Goal: Check status: Check status

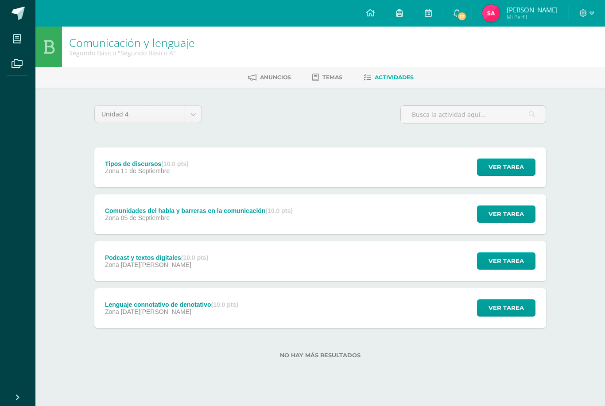
click at [458, 15] on span "12" at bounding box center [462, 17] width 10 height 10
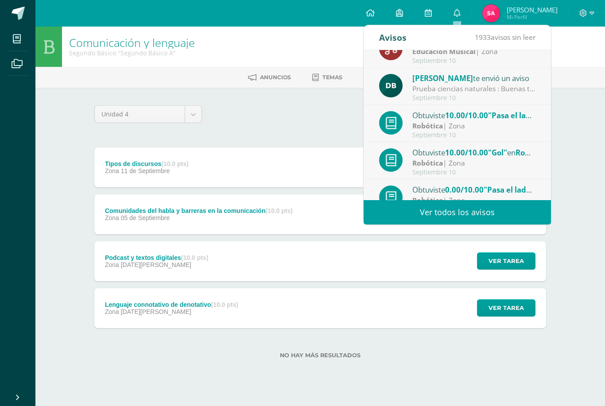
scroll to position [14, 0]
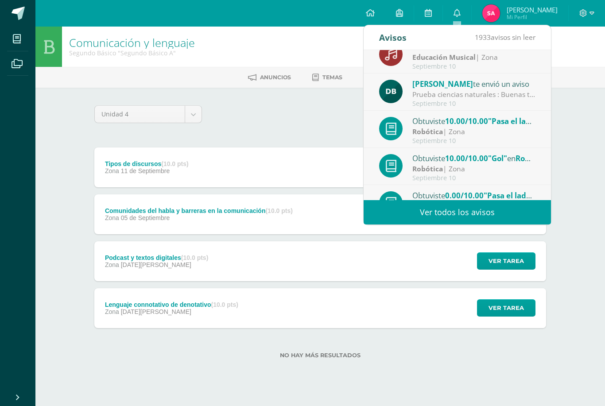
click at [502, 63] on div "Septiembre 10" at bounding box center [473, 67] width 123 height 8
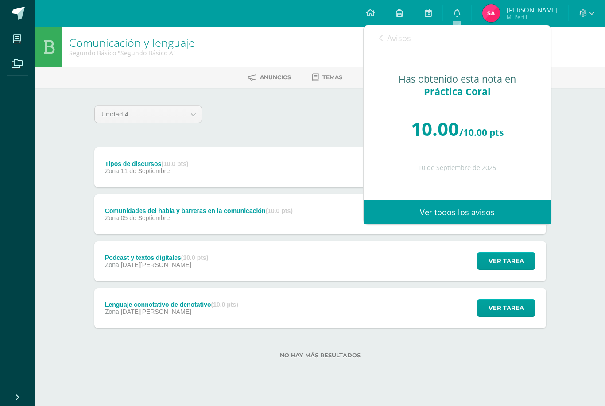
click at [408, 46] on link "Avisos" at bounding box center [395, 37] width 32 height 25
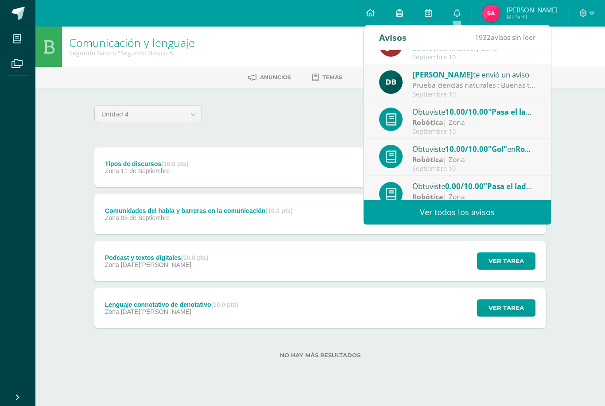
scroll to position [33, 0]
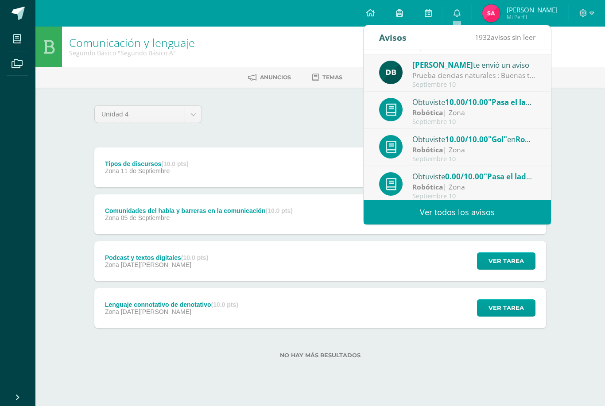
click at [505, 113] on div "Robótica | Zona" at bounding box center [473, 113] width 123 height 10
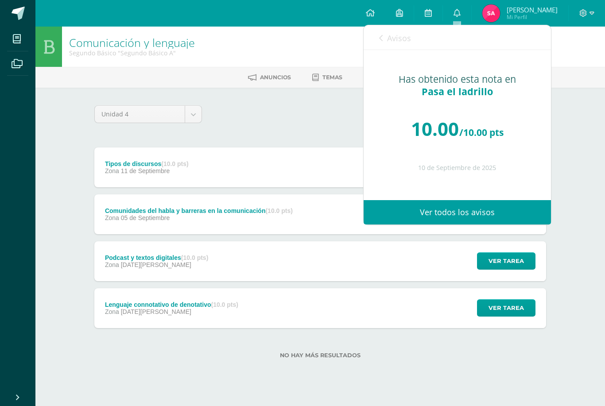
click at [404, 43] on span "Avisos" at bounding box center [399, 38] width 24 height 11
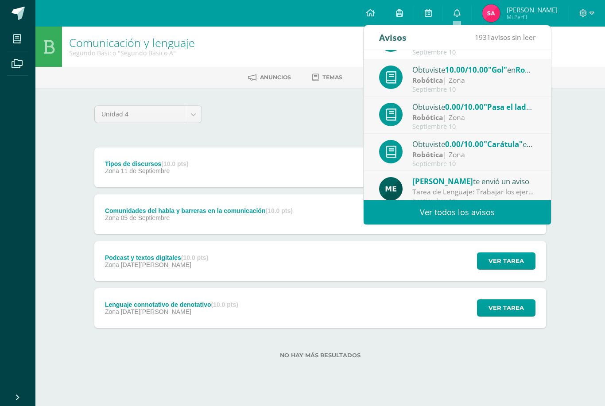
scroll to position [103, 0]
click at [518, 127] on div "Septiembre 10" at bounding box center [473, 127] width 123 height 8
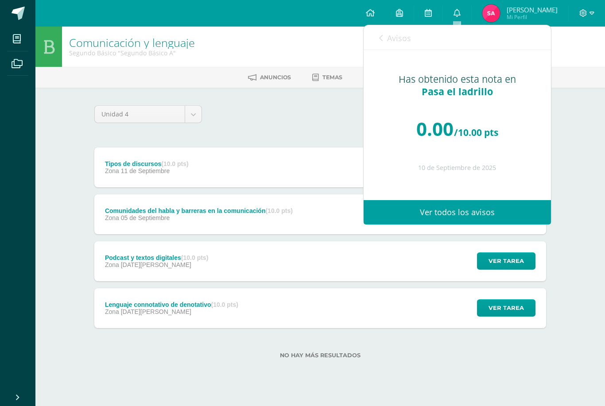
click at [403, 36] on span "Avisos" at bounding box center [399, 38] width 24 height 11
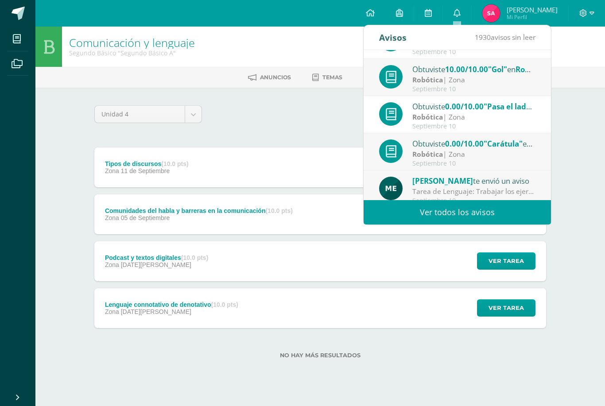
click at [495, 148] on span ""Carátula"" at bounding box center [502, 144] width 39 height 10
click at [516, 158] on div "Robótica | Zona" at bounding box center [473, 154] width 123 height 10
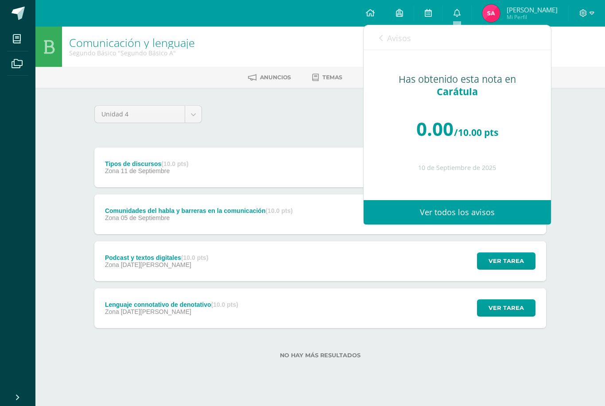
click at [404, 40] on span "Avisos" at bounding box center [399, 38] width 24 height 11
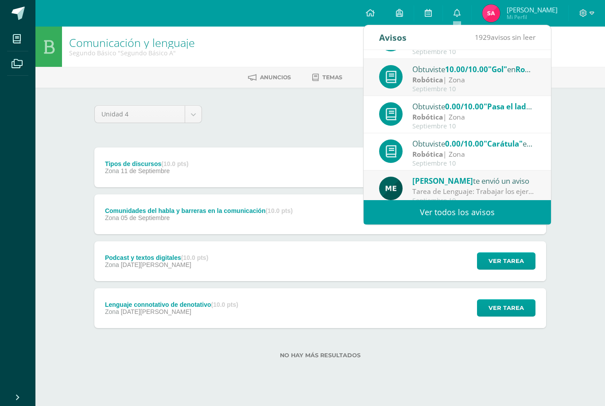
click at [492, 116] on div "Robótica | Zona" at bounding box center [473, 117] width 123 height 10
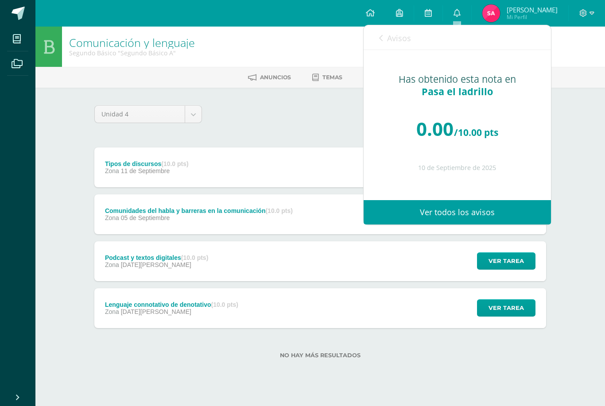
click at [409, 34] on span "Avisos" at bounding box center [399, 38] width 24 height 11
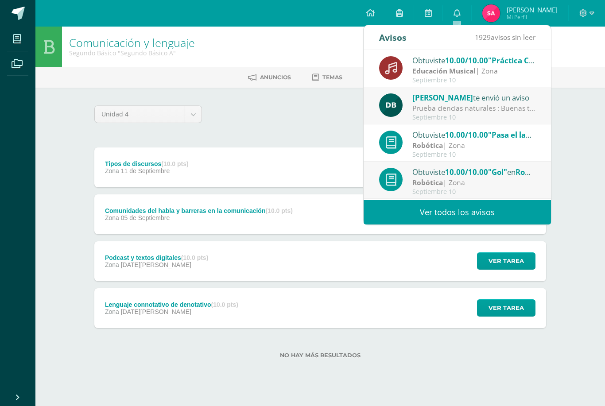
scroll to position [0, 0]
click at [457, 13] on icon at bounding box center [456, 13] width 7 height 8
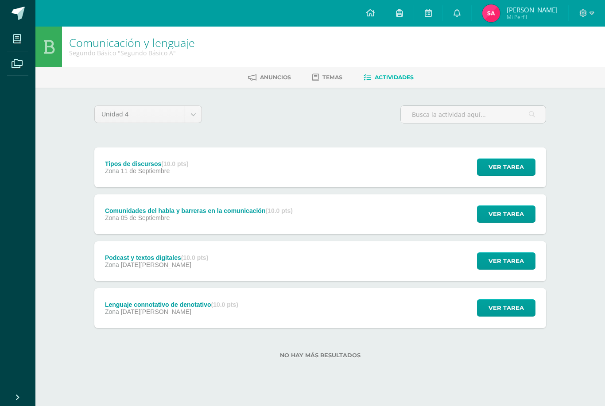
click at [19, 14] on span at bounding box center [18, 13] width 13 height 13
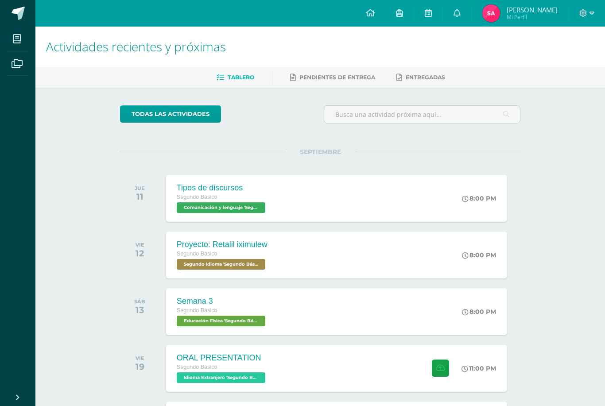
click at [492, 12] on img at bounding box center [491, 13] width 18 height 18
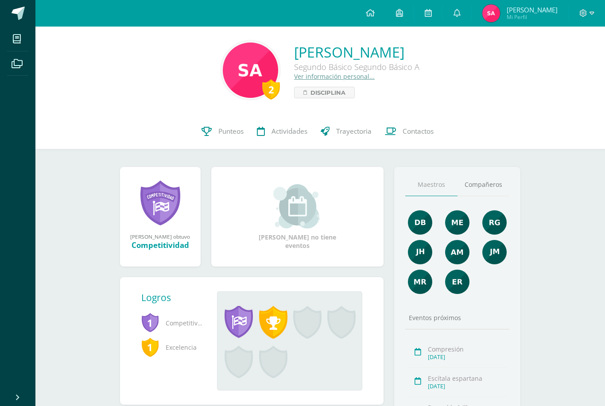
click at [201, 124] on link "Punteos" at bounding box center [222, 131] width 55 height 35
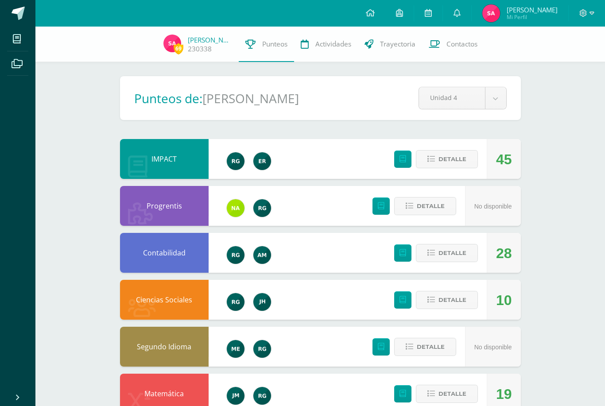
click at [462, 162] on span "Detalle" at bounding box center [452, 159] width 28 height 16
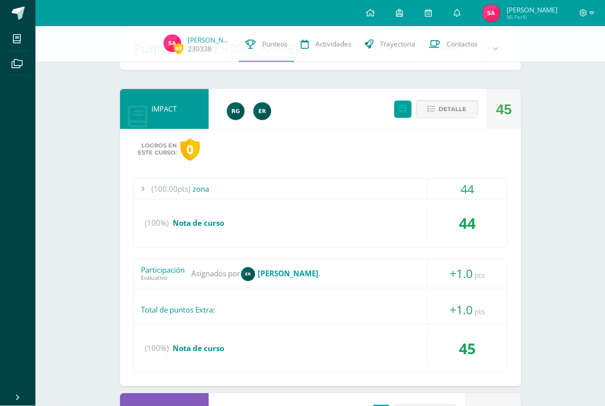
scroll to position [55, 0]
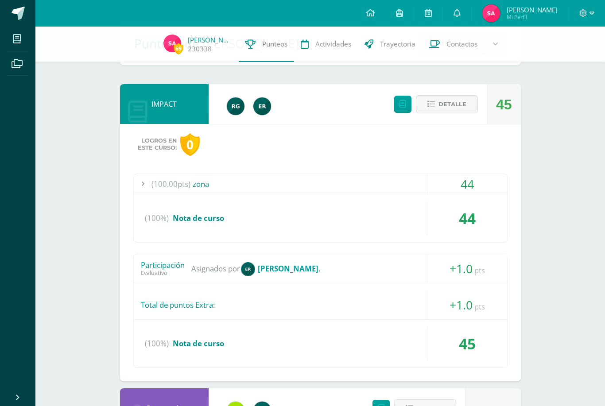
click at [166, 184] on span "(100.00pts)" at bounding box center [170, 184] width 39 height 20
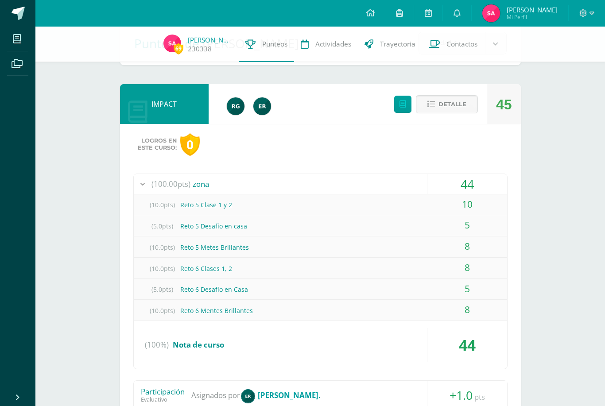
scroll to position [56, 0]
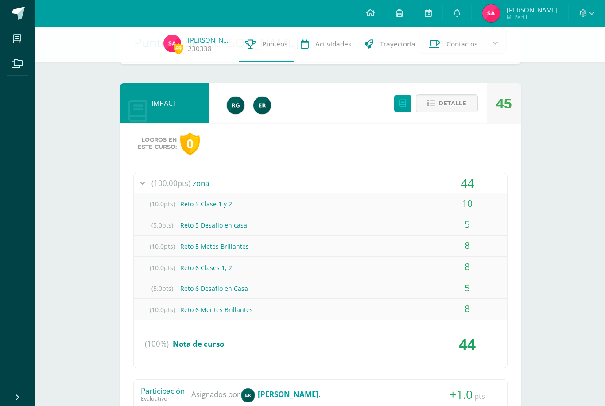
click at [451, 192] on div "44" at bounding box center [467, 183] width 80 height 20
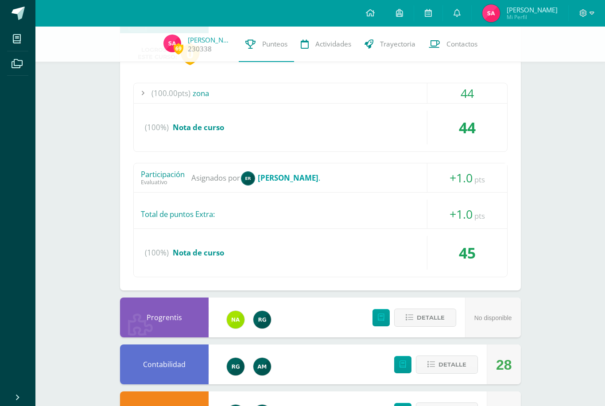
scroll to position [153, 0]
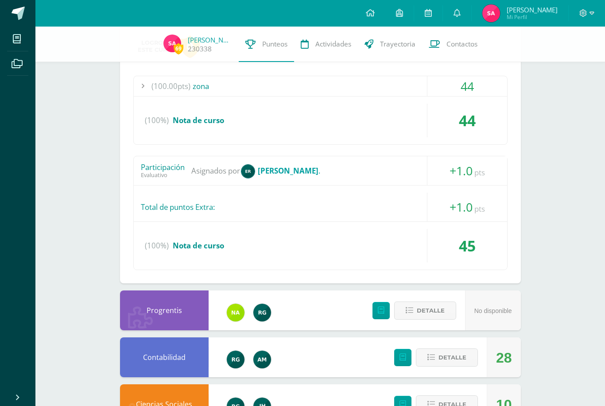
click at [459, 211] on span "+1.0" at bounding box center [460, 207] width 23 height 16
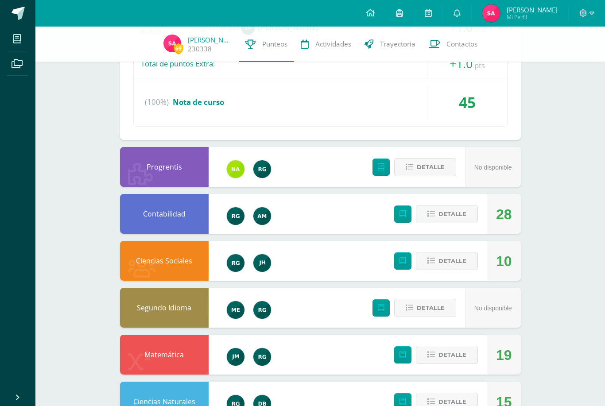
scroll to position [296, 0]
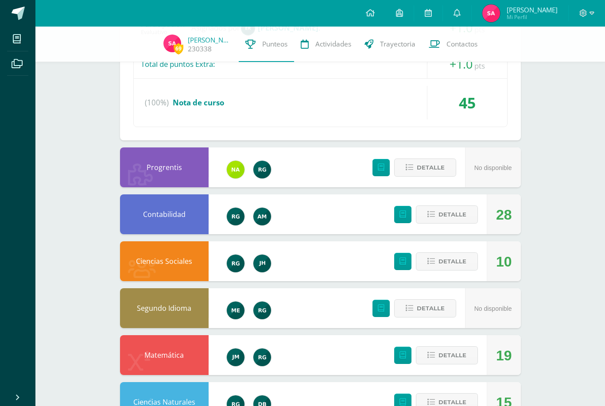
click at [449, 217] on span "Detalle" at bounding box center [452, 214] width 28 height 16
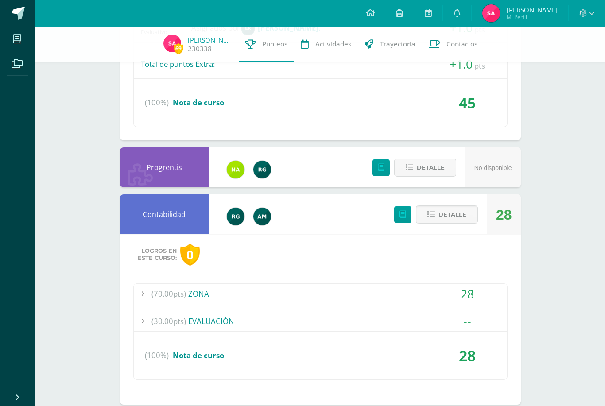
click at [376, 300] on div "(70.00pts) ZONA" at bounding box center [320, 294] width 373 height 20
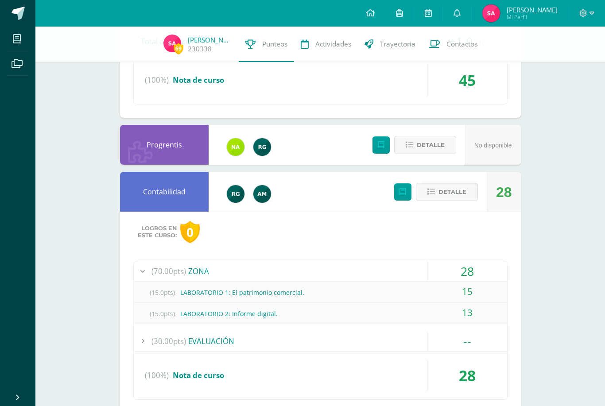
scroll to position [322, 0]
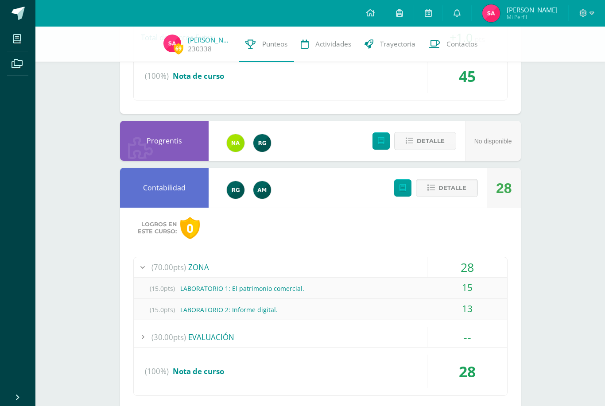
click at [166, 265] on span "(70.00pts)" at bounding box center [168, 267] width 35 height 20
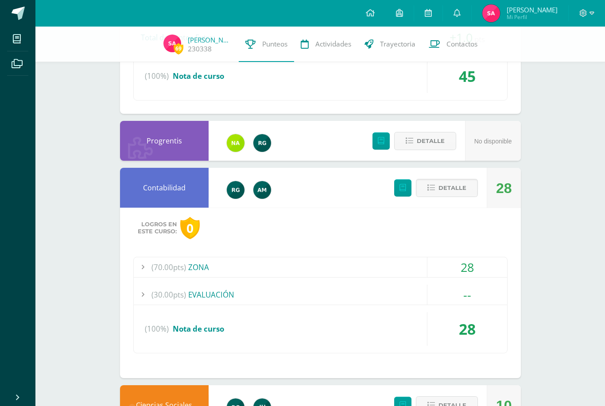
click at [161, 258] on span "(70.00pts)" at bounding box center [168, 267] width 35 height 20
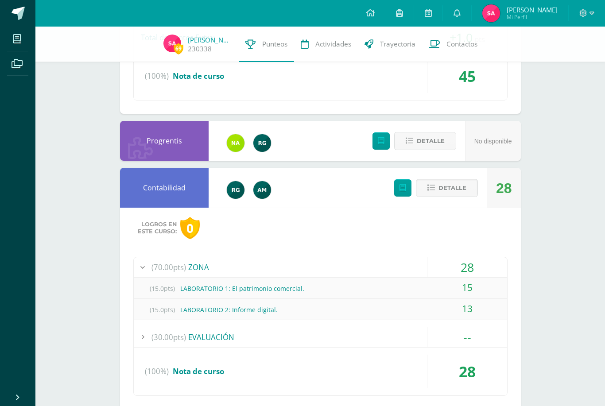
click at [167, 309] on span "(15.0pts)" at bounding box center [162, 310] width 35 height 20
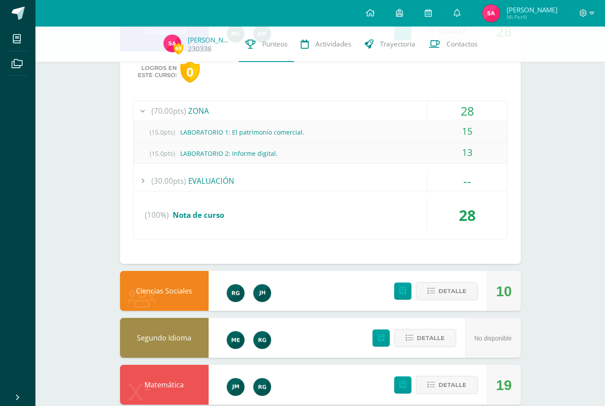
scroll to position [479, 0]
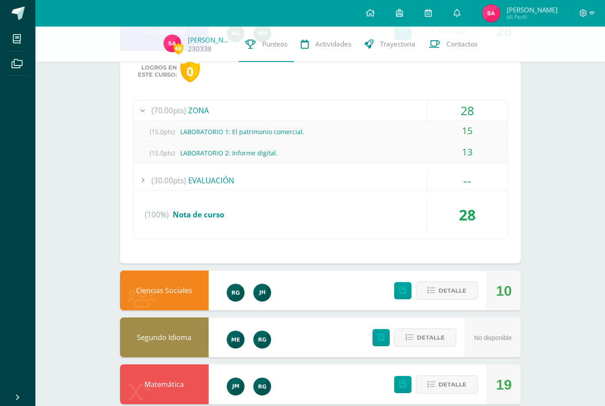
click at [458, 274] on div "Detalle" at bounding box center [434, 290] width 106 height 40
click at [464, 292] on span "Detalle" at bounding box center [452, 290] width 28 height 16
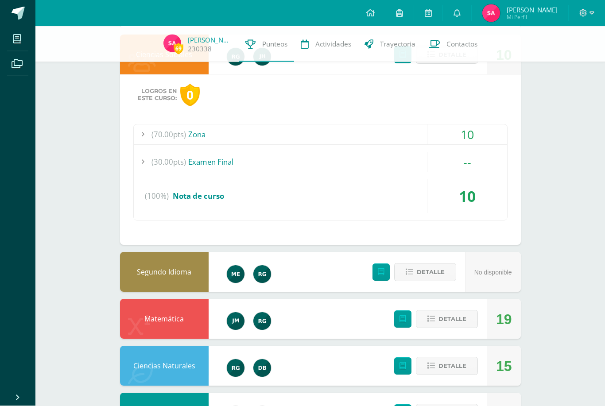
scroll to position [737, 0]
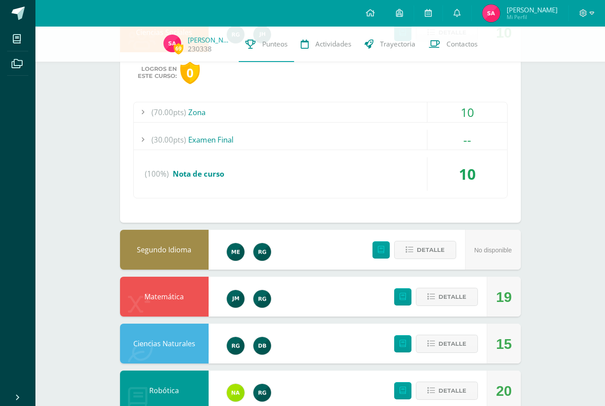
click at [442, 250] on span "Detalle" at bounding box center [430, 250] width 28 height 16
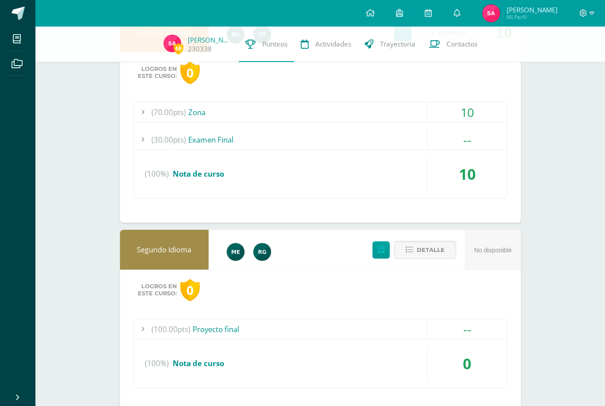
click at [449, 248] on button "Detalle" at bounding box center [425, 250] width 62 height 18
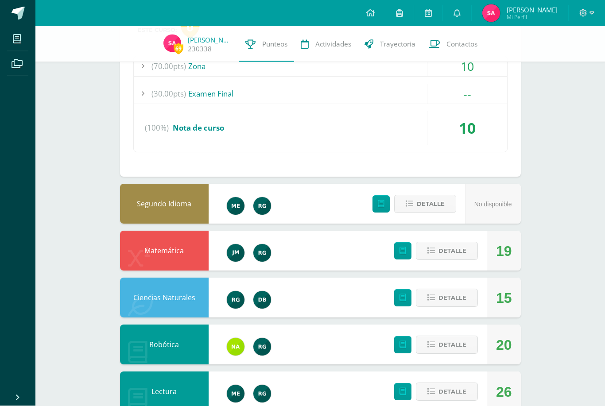
scroll to position [804, 0]
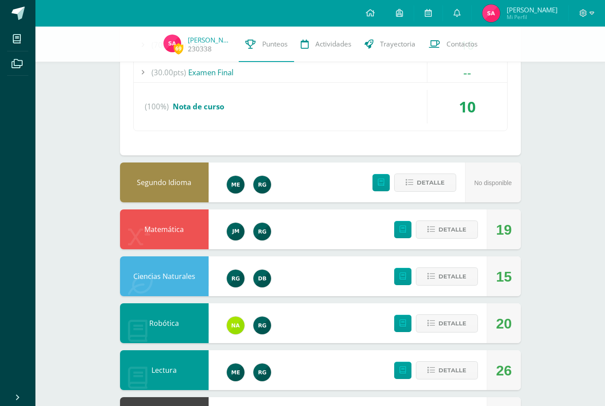
click at [458, 238] on button "Detalle" at bounding box center [447, 229] width 62 height 18
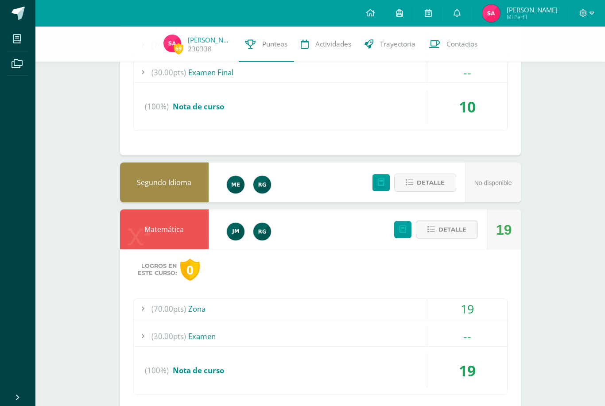
click at [160, 312] on span "(70.00pts)" at bounding box center [168, 309] width 35 height 20
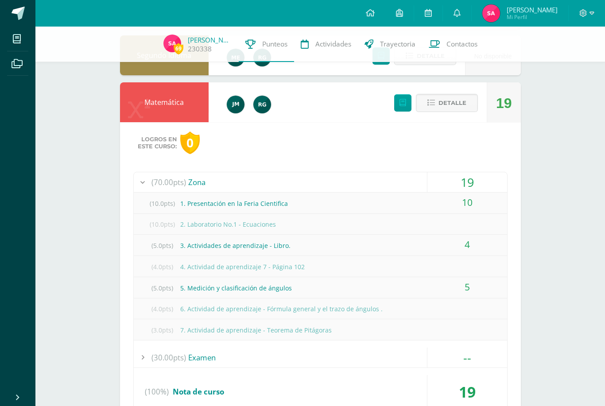
scroll to position [890, 0]
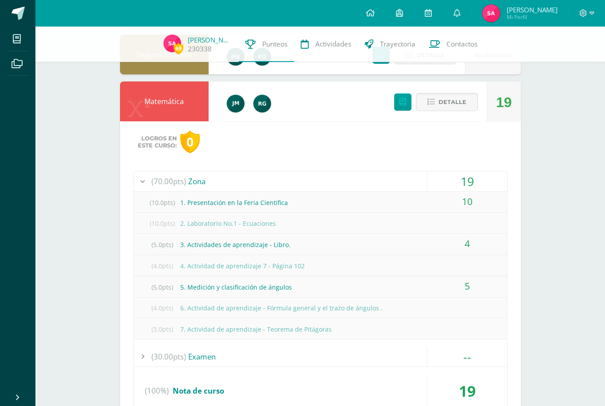
click at [377, 405] on div "Logros en este curso: 0 (70.00pts) Zona 19 (10.0pts) 1. Presentación en la Feri…" at bounding box center [320, 280] width 401 height 318
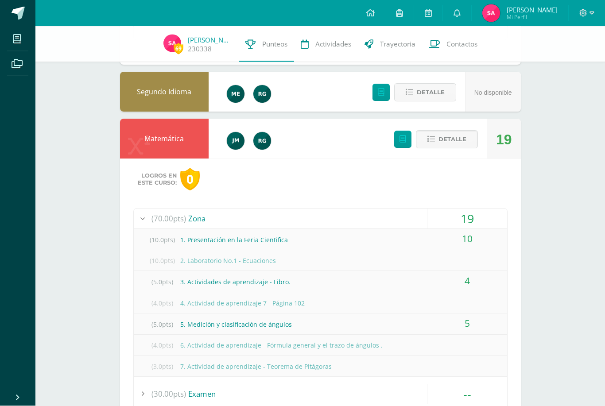
scroll to position [864, 0]
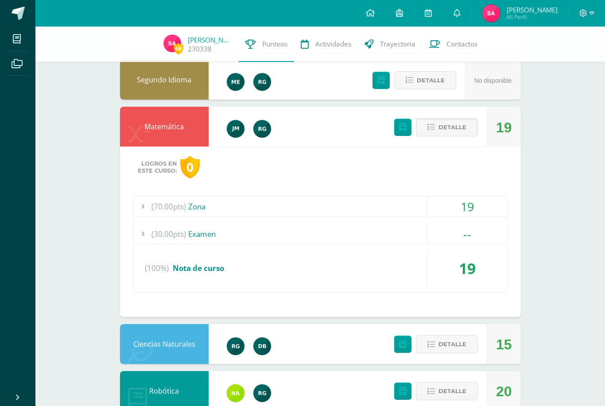
click at [366, 212] on div "(70.00pts) Zona" at bounding box center [320, 207] width 373 height 20
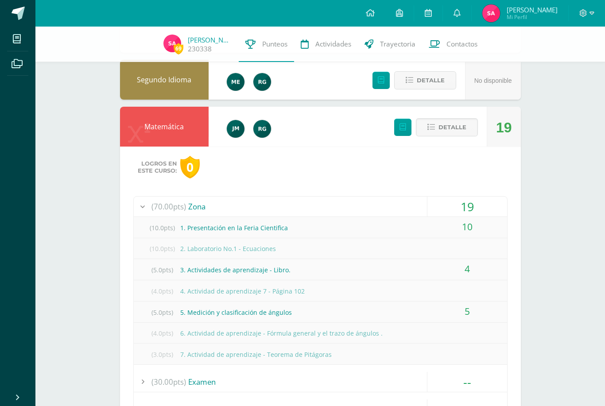
click at [455, 204] on div "19" at bounding box center [467, 207] width 80 height 20
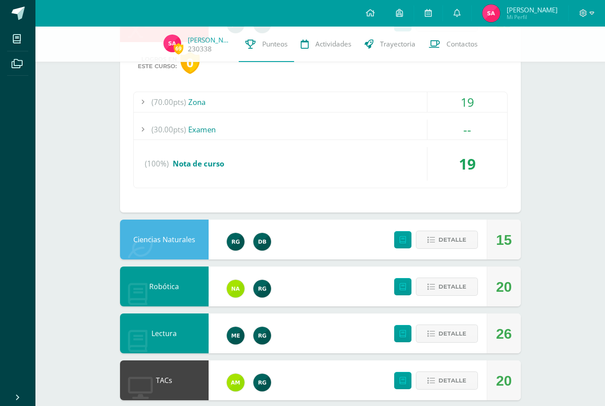
scroll to position [972, 0]
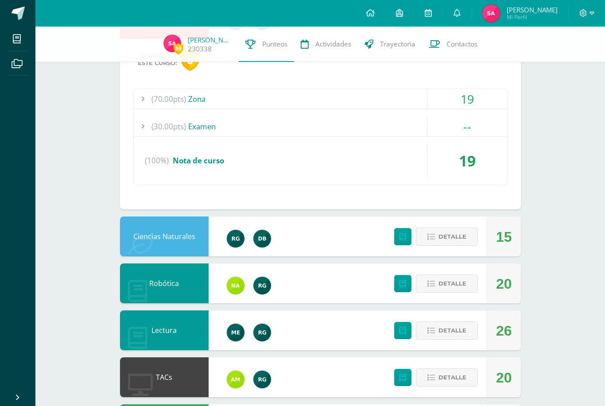
click at [458, 241] on span "Detalle" at bounding box center [452, 236] width 28 height 16
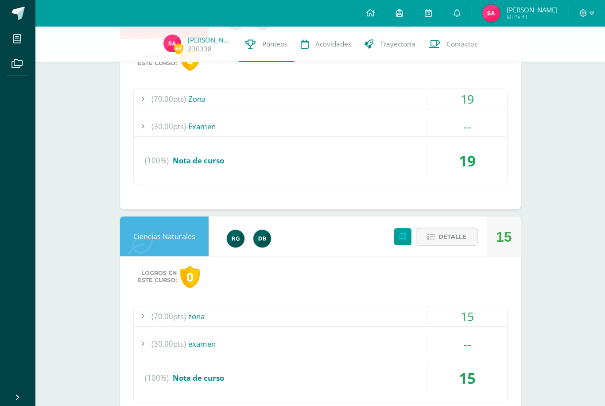
click at [447, 313] on div "15" at bounding box center [467, 316] width 80 height 20
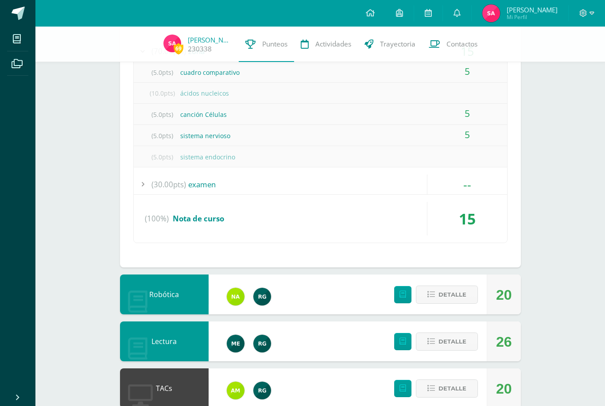
scroll to position [1249, 0]
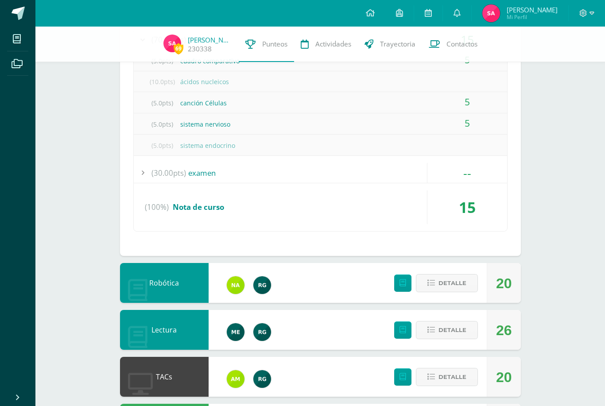
click at [460, 282] on span "Detalle" at bounding box center [452, 283] width 28 height 16
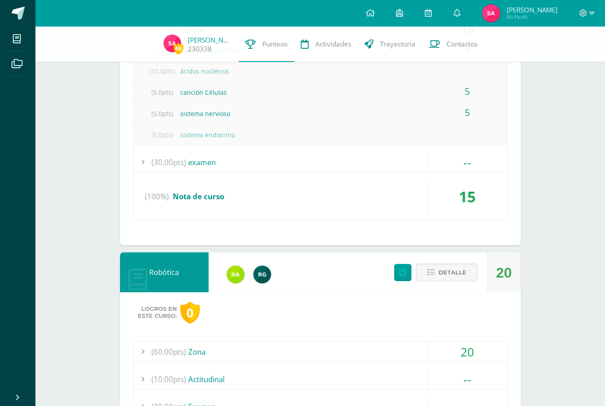
scroll to position [1274, 0]
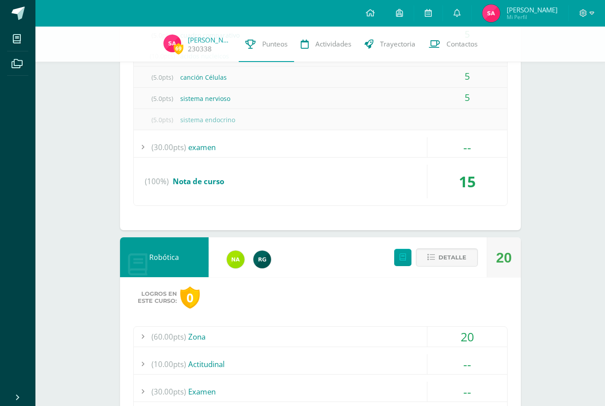
click at [389, 334] on div "(60.00pts) Zona" at bounding box center [320, 337] width 373 height 20
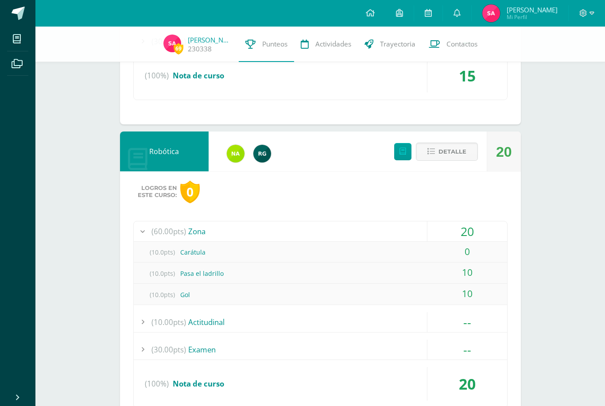
click at [466, 235] on div "20" at bounding box center [467, 231] width 80 height 20
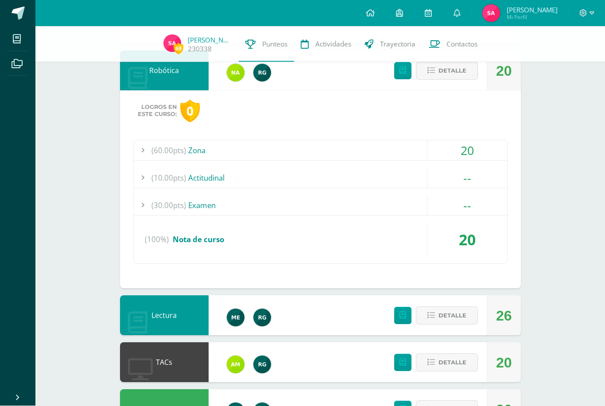
scroll to position [1382, 0]
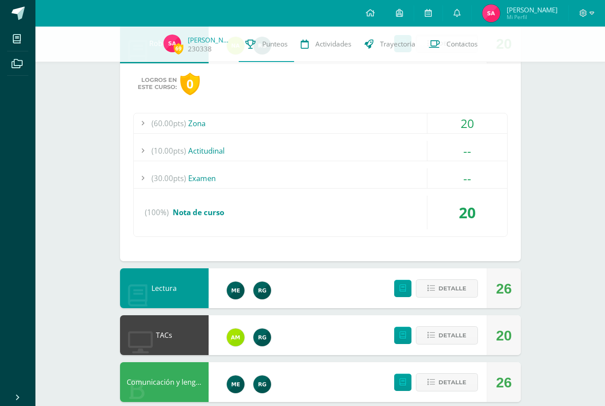
click at [464, 296] on span "Detalle" at bounding box center [452, 288] width 28 height 16
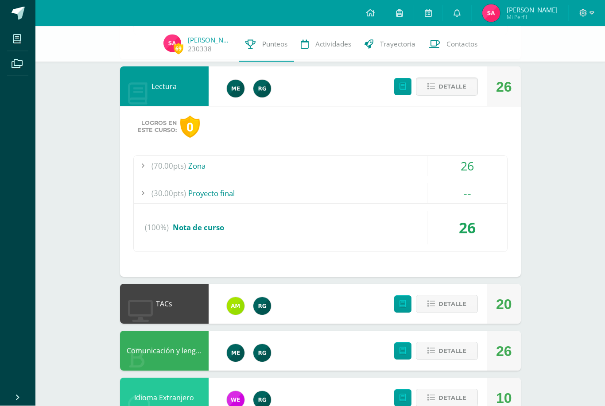
scroll to position [1597, 0]
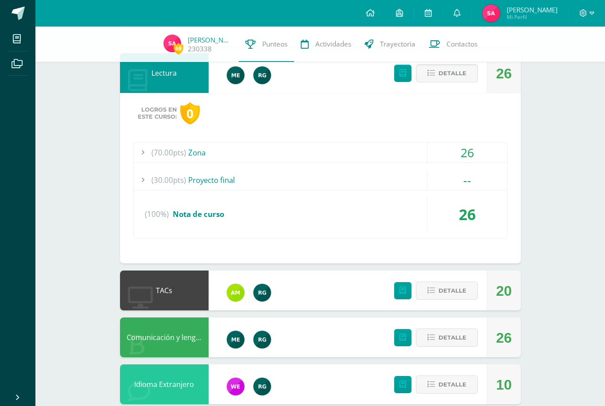
click at [416, 159] on div "(70.00pts) Zona" at bounding box center [320, 153] width 373 height 20
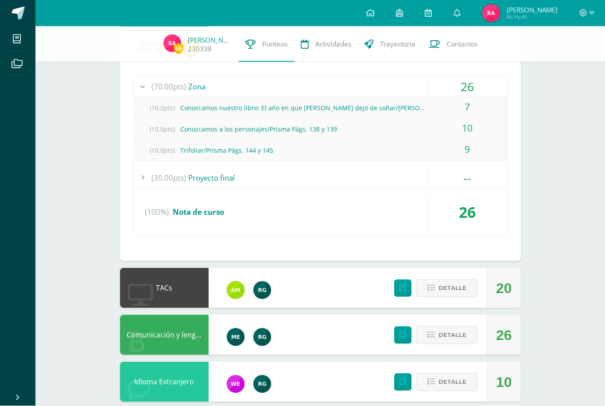
scroll to position [1674, 0]
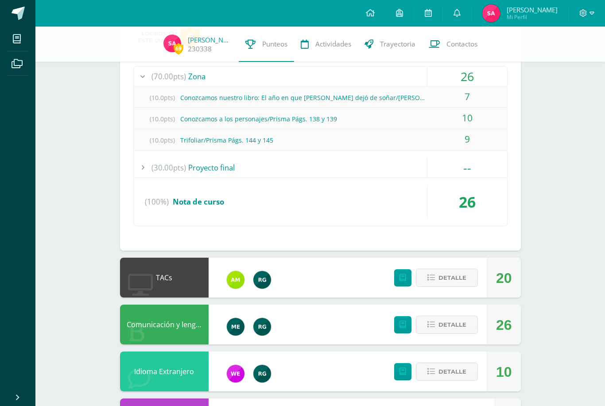
click at [442, 291] on div "Detalle" at bounding box center [434, 278] width 106 height 40
click at [464, 272] on span "Detalle" at bounding box center [452, 278] width 28 height 16
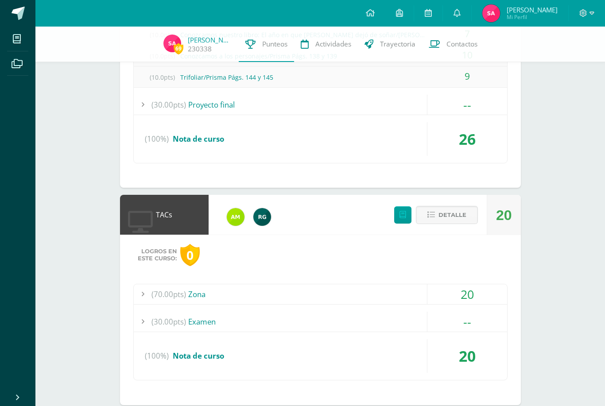
scroll to position [1737, 0]
click at [433, 286] on div "20" at bounding box center [467, 294] width 80 height 20
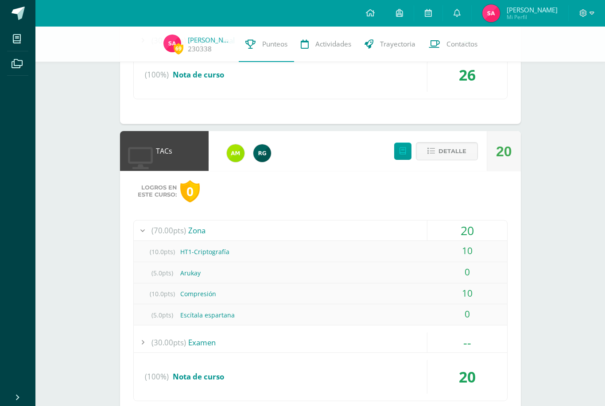
click at [469, 257] on div "10" at bounding box center [467, 251] width 80 height 20
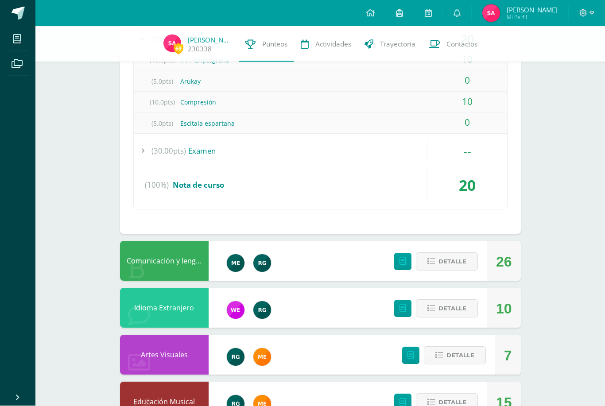
scroll to position [1930, 0]
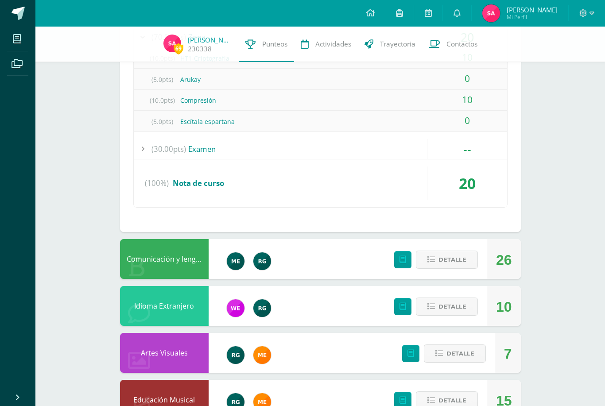
click at [468, 256] on button "Detalle" at bounding box center [447, 260] width 62 height 18
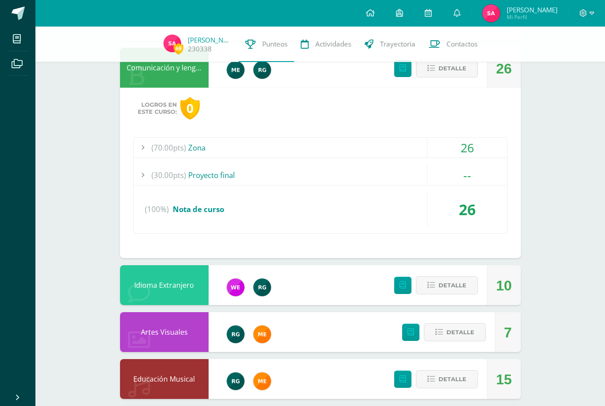
scroll to position [2117, 0]
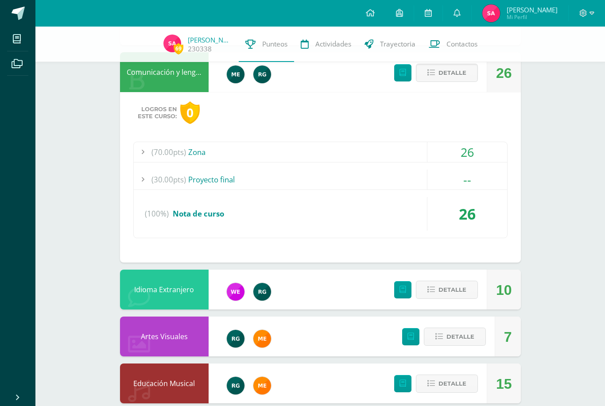
click at [459, 296] on span "Detalle" at bounding box center [452, 290] width 28 height 16
click at [459, 295] on span "Detalle" at bounding box center [452, 290] width 28 height 16
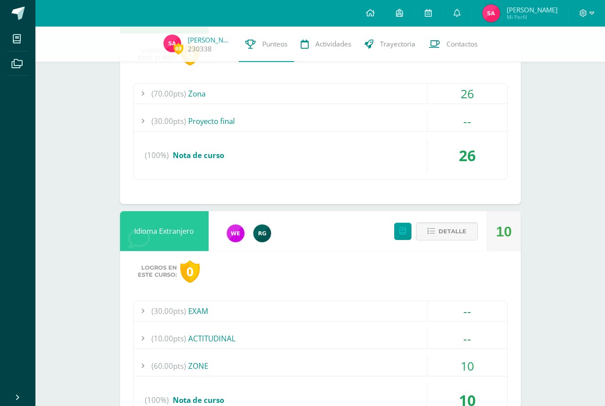
scroll to position [2178, 0]
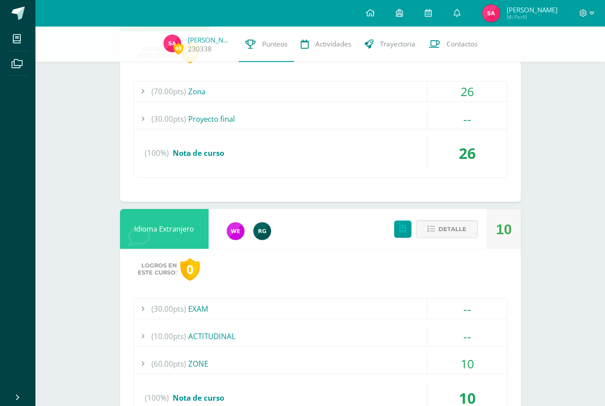
click at [389, 315] on div "(30.00pts) EXAM" at bounding box center [320, 309] width 373 height 20
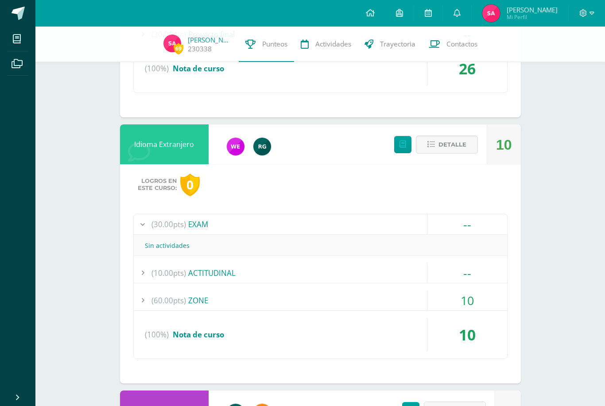
click at [379, 308] on div "(60.00pts) ZONE" at bounding box center [320, 300] width 373 height 20
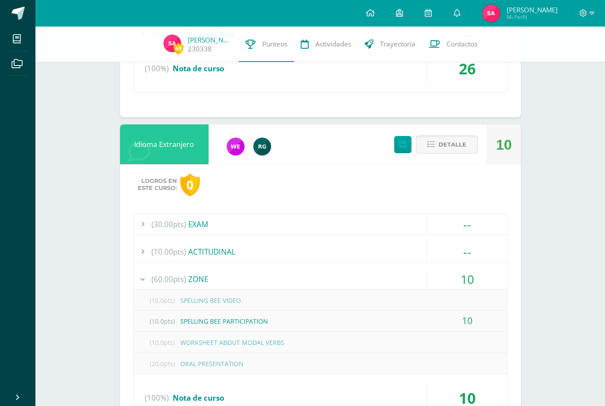
click at [395, 278] on div "(60.00pts) ZONE" at bounding box center [320, 279] width 373 height 20
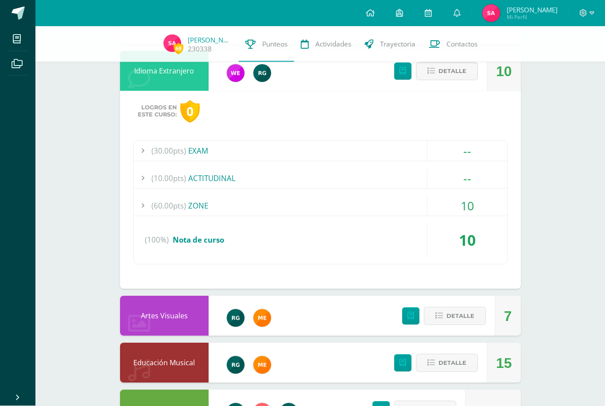
scroll to position [2310, 0]
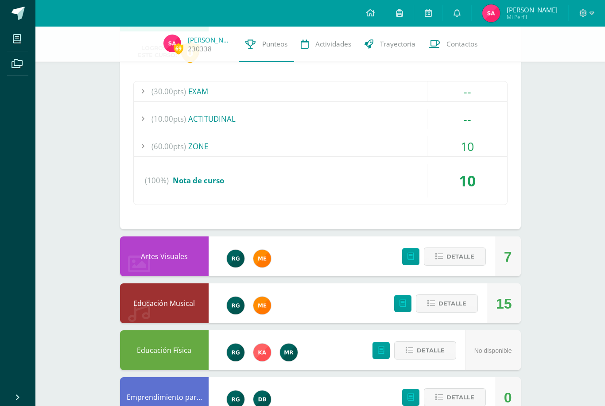
click at [461, 253] on span "Detalle" at bounding box center [460, 256] width 28 height 16
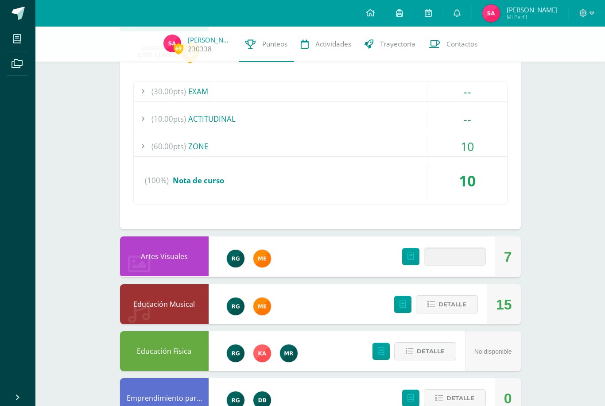
click at [463, 257] on span at bounding box center [454, 257] width 43 height 12
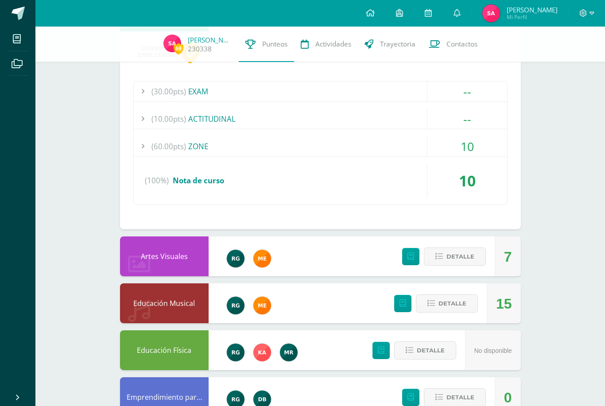
click at [451, 266] on button "Detalle" at bounding box center [455, 256] width 62 height 18
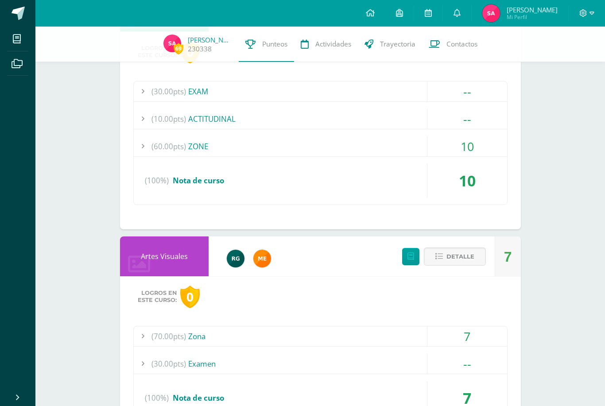
click at [356, 345] on div "(70.00pts) Zona" at bounding box center [320, 336] width 373 height 20
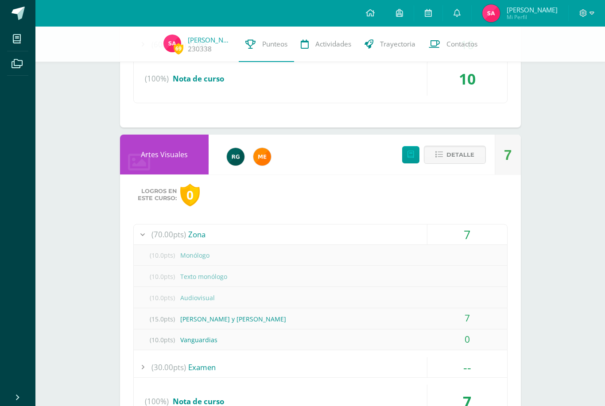
scroll to position [2413, 0]
click at [452, 277] on div "(10.0pts) Texto monólogo" at bounding box center [320, 276] width 373 height 20
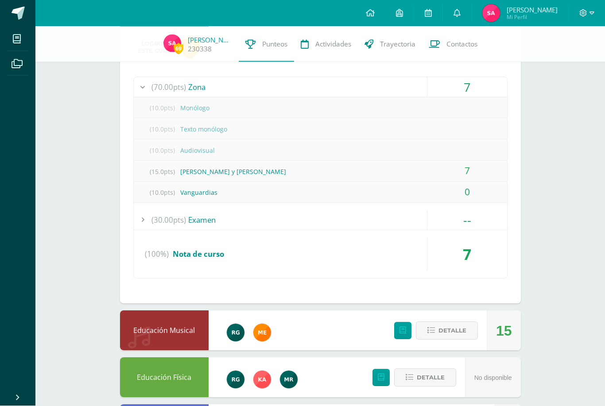
scroll to position [2584, 0]
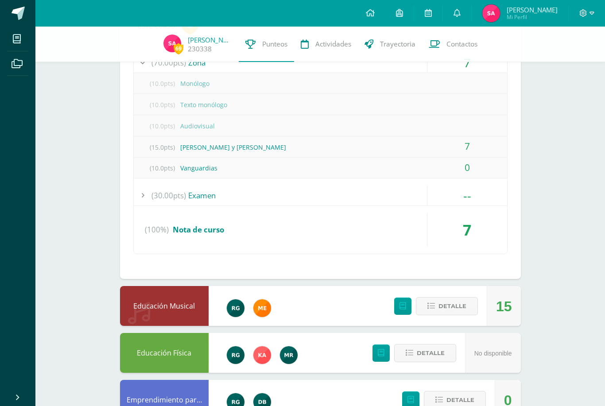
click at [467, 300] on button "Detalle" at bounding box center [447, 306] width 62 height 18
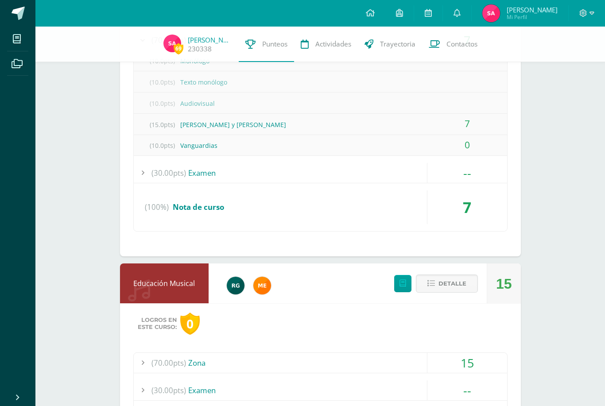
scroll to position [2633, 0]
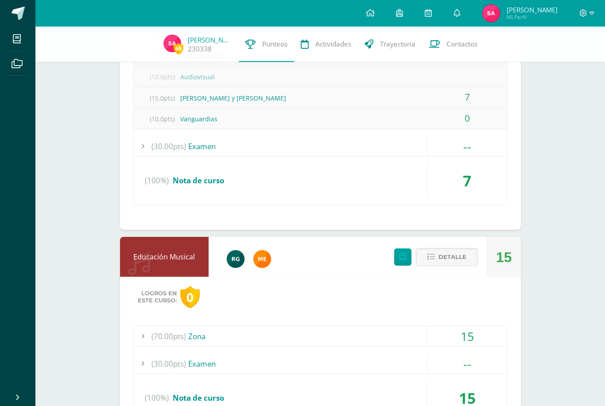
click at [404, 331] on div "(70.00pts) Zona" at bounding box center [320, 336] width 373 height 20
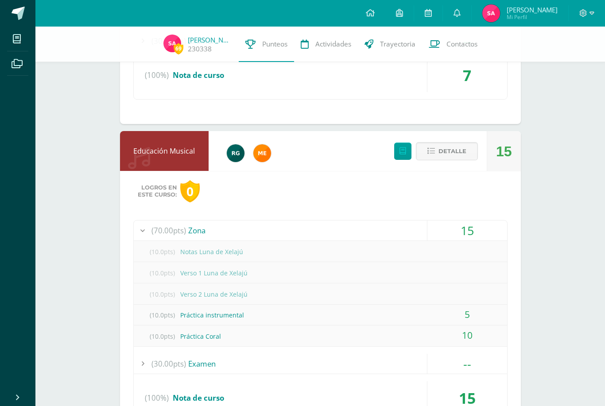
click at [474, 235] on div "15" at bounding box center [467, 230] width 80 height 20
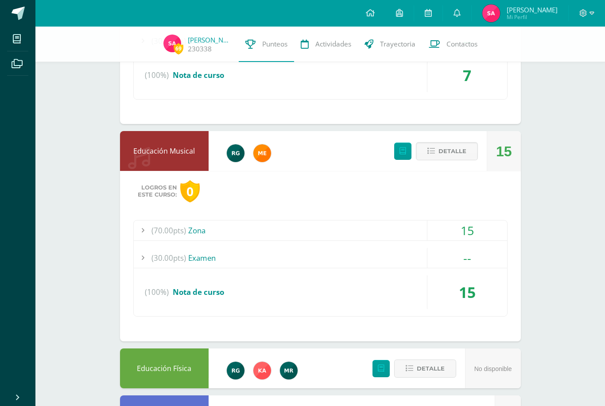
click at [469, 234] on div "15" at bounding box center [467, 230] width 80 height 20
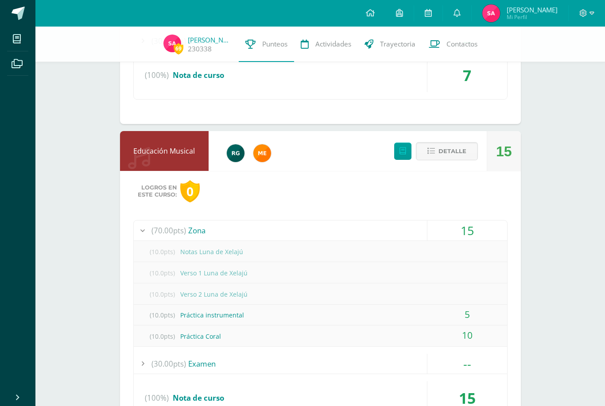
click at [470, 224] on div "15" at bounding box center [467, 230] width 80 height 20
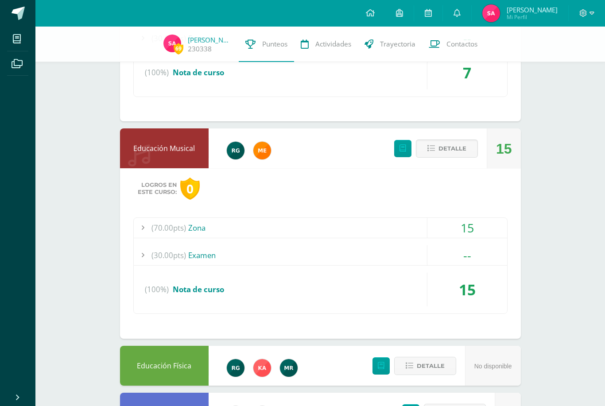
scroll to position [2651, 0]
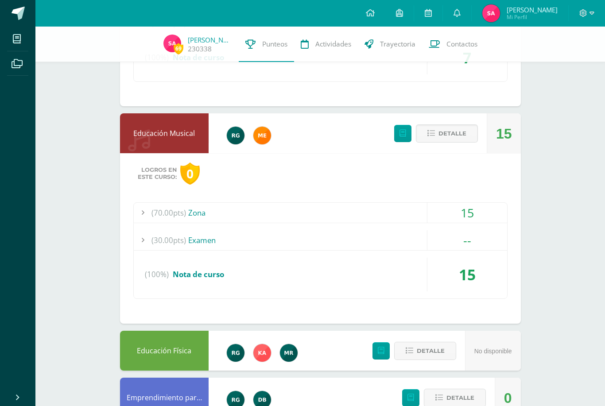
click at [470, 397] on span "Detalle" at bounding box center [460, 397] width 28 height 16
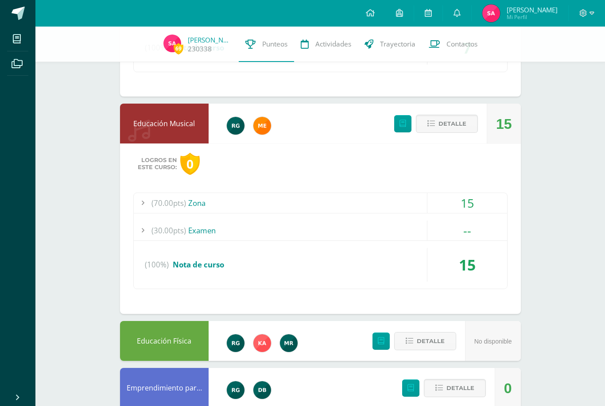
click at [448, 397] on button "Detalle" at bounding box center [455, 388] width 62 height 18
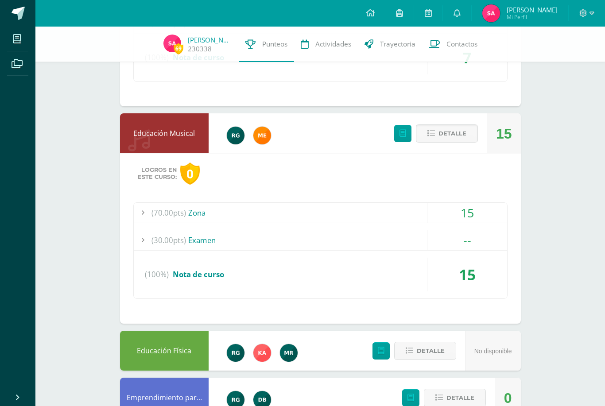
click at [454, 393] on span "Detalle" at bounding box center [460, 397] width 28 height 16
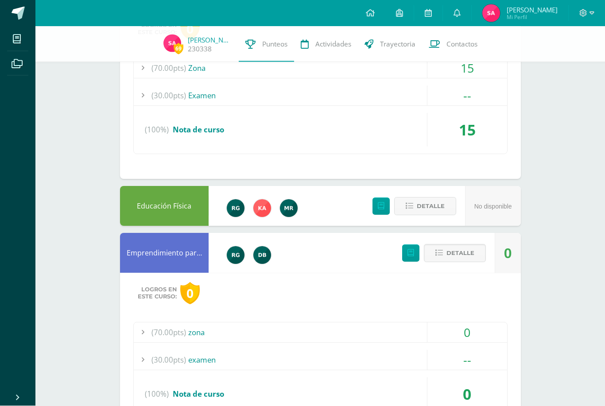
scroll to position [2821, 0]
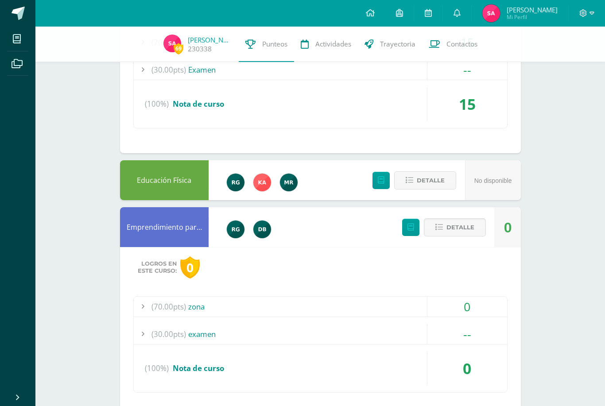
click at [168, 303] on span "(70.00pts)" at bounding box center [168, 307] width 35 height 20
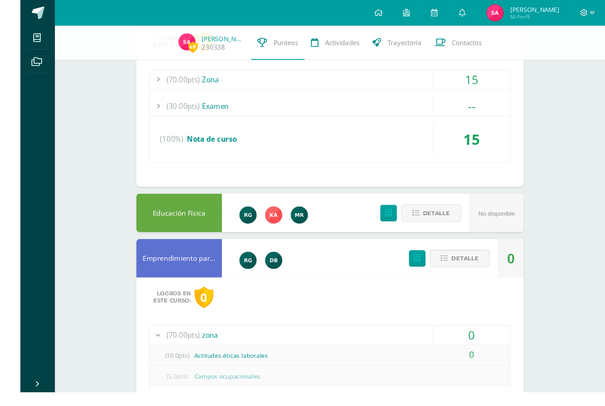
scroll to position [2818, 0]
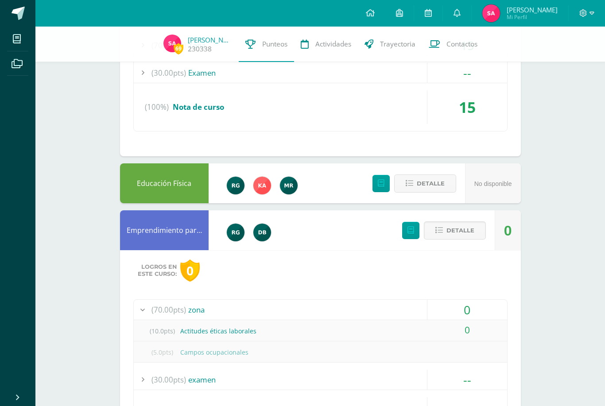
click at [153, 302] on span "(70.00pts)" at bounding box center [168, 310] width 35 height 20
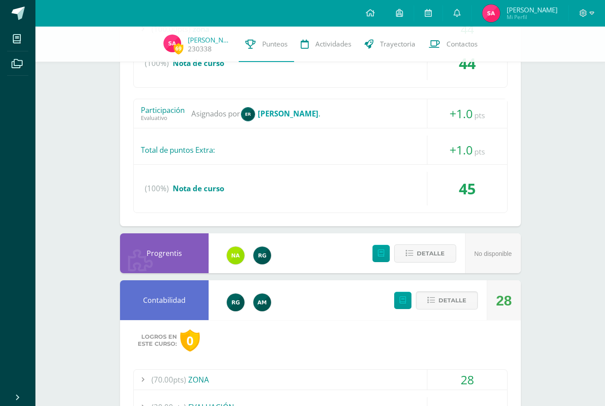
scroll to position [0, 0]
